Goal: Information Seeking & Learning: Learn about a topic

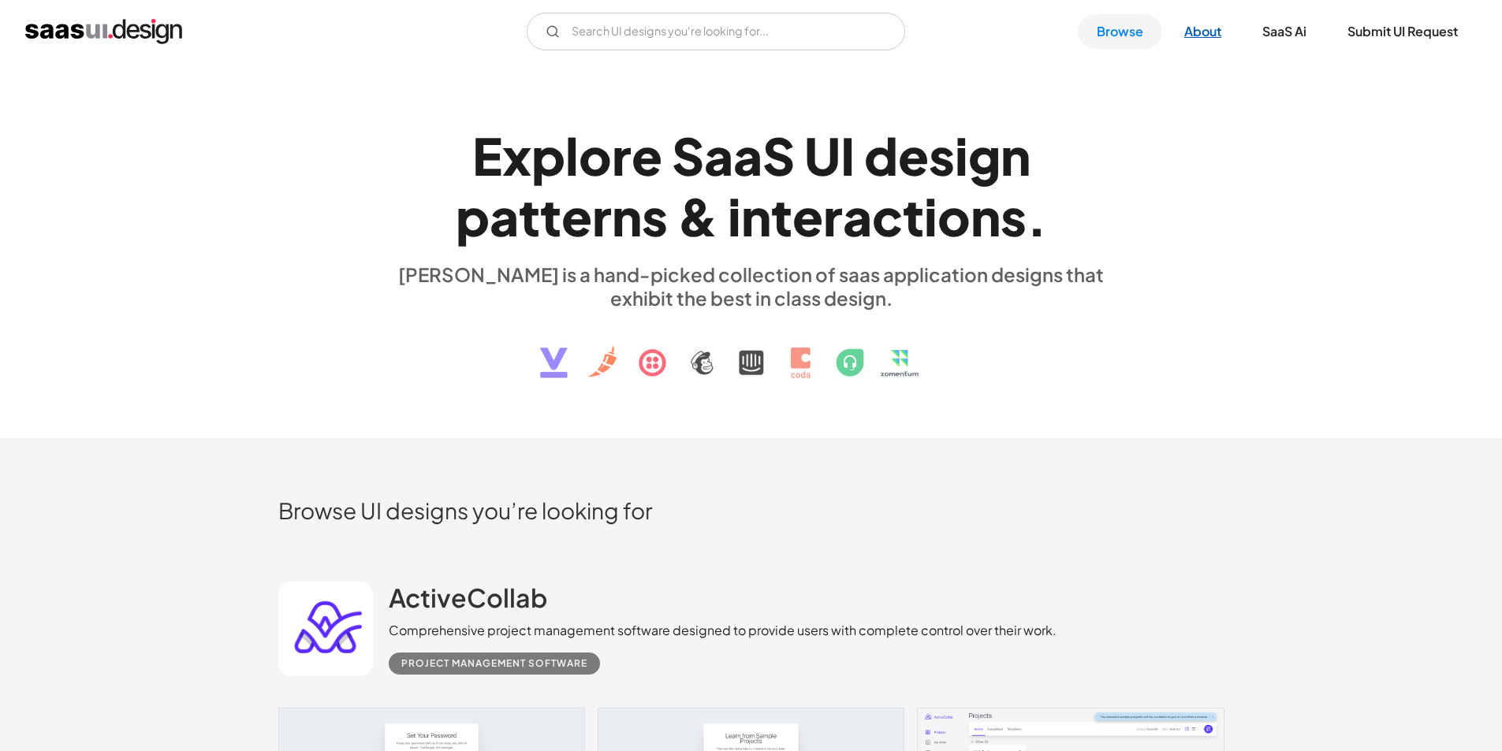
click at [1188, 24] on link "About" at bounding box center [1202, 31] width 75 height 35
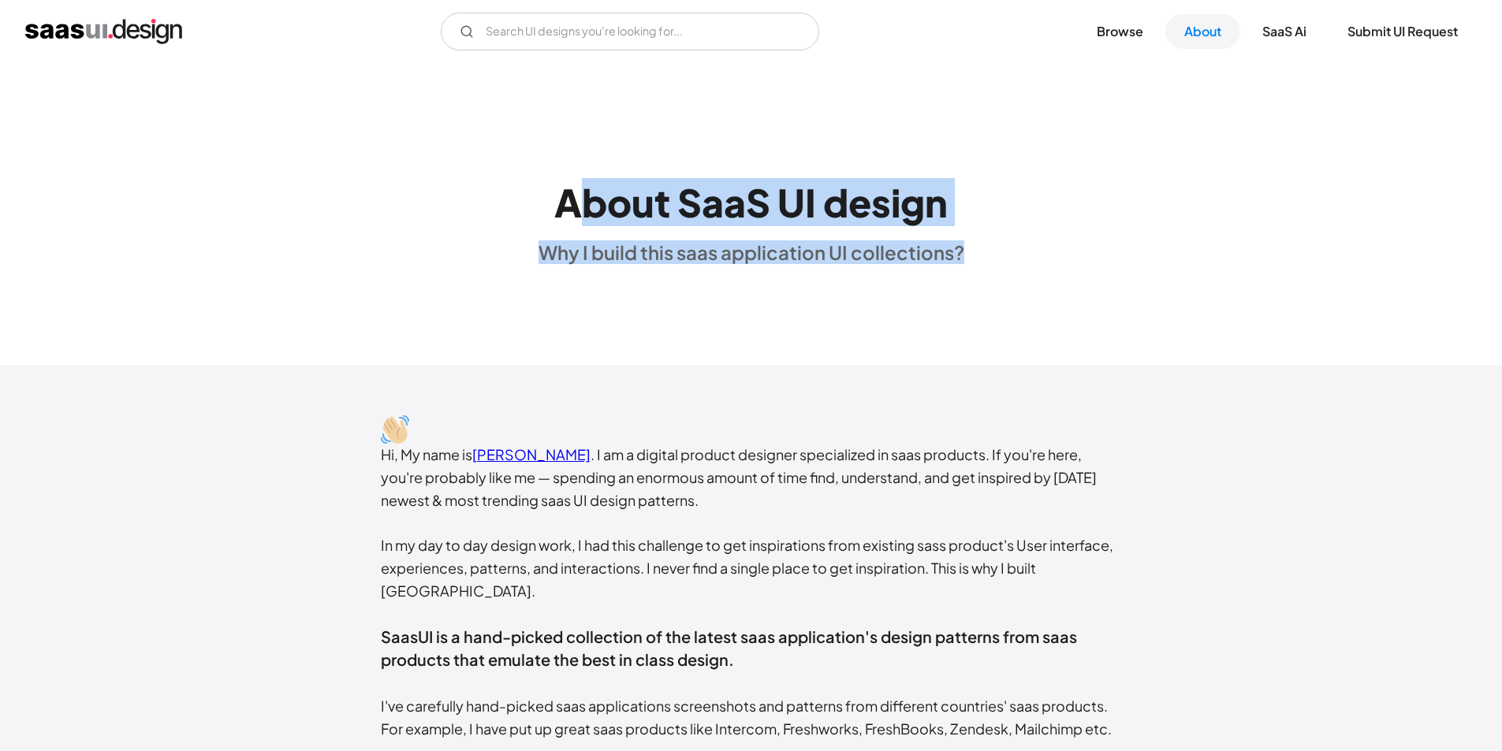
drag, startPoint x: 583, startPoint y: 212, endPoint x: 1077, endPoint y: 233, distance: 493.9
click at [1118, 213] on div "About SaaS UI design Why I build this saas application UI collections?" at bounding box center [751, 214] width 1502 height 101
click at [720, 314] on div "About SaaS UI design Why I build this saas application UI collections?" at bounding box center [751, 214] width 1502 height 303
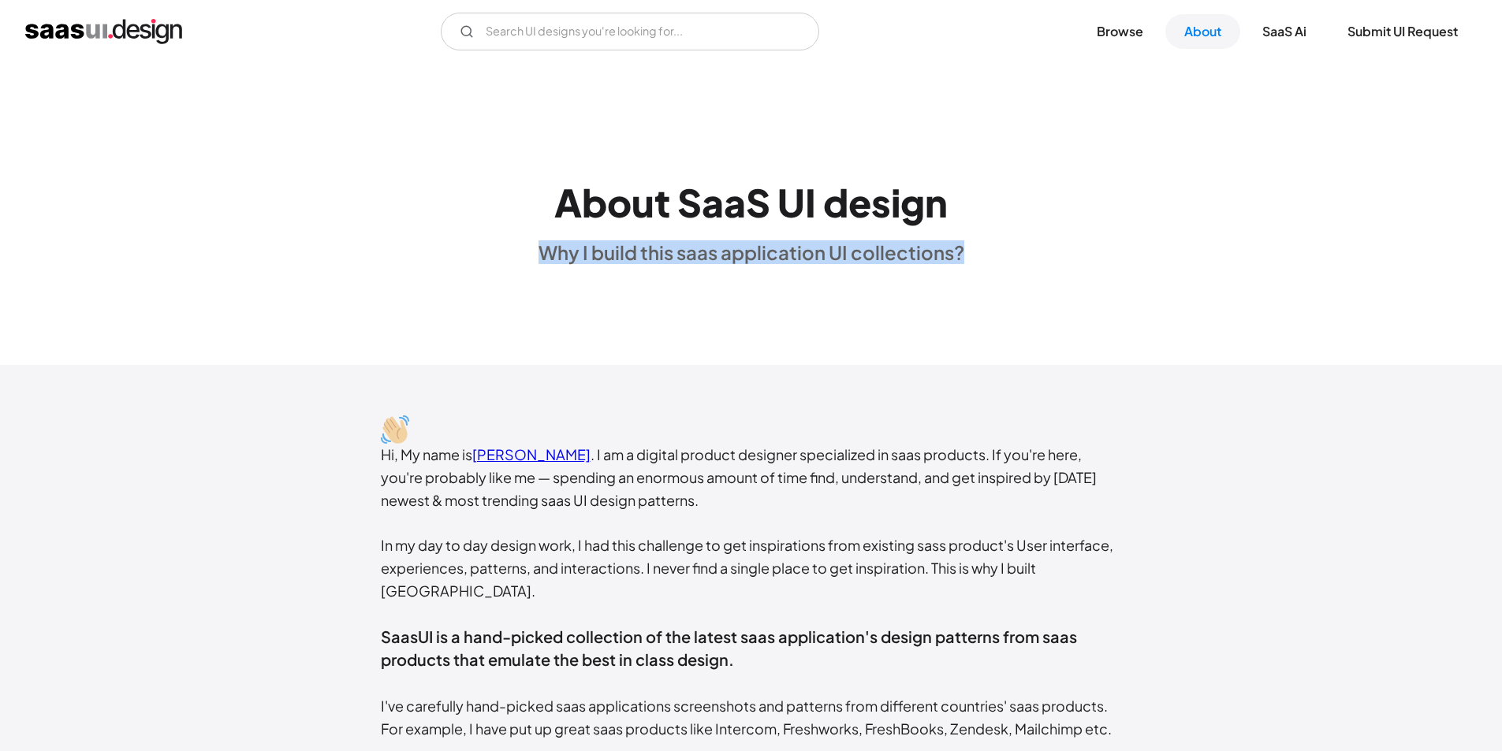
drag, startPoint x: 523, startPoint y: 261, endPoint x: 961, endPoint y: 260, distance: 437.5
click at [961, 260] on div "About SaaS UI design Why I build this saas application UI collections?" at bounding box center [751, 214] width 1502 height 101
click at [1020, 262] on div "About SaaS UI design Why I build this saas application UI collections?" at bounding box center [751, 214] width 1502 height 101
